Goal: Complete application form

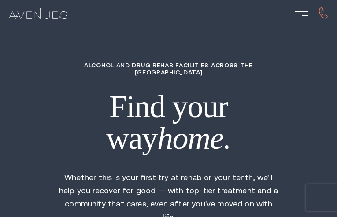
type input "RJhjnDcezatdpcsF"
type input "7502700281"
type input "[EMAIL_ADDRESS][DOMAIN_NAME]"
type input "vSODaNNpyDlLib"
radio input "true"
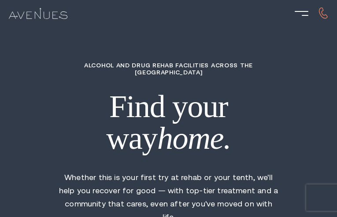
radio input "true"
radio input "false"
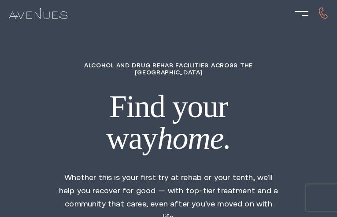
type input "sAEGsjanCxGaC"
type input "DTIQUbGcNsRLIjip"
type input "muJHunRlFRdOUqLV"
type input "DMOlnWtQXSPAnvI"
type input "TvmPYIeT"
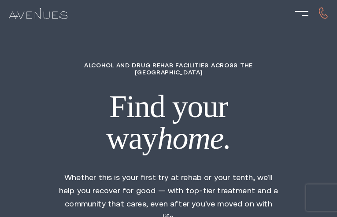
type input "6152739034"
type input "[EMAIL_ADDRESS][DOMAIN_NAME]"
